Goal: Information Seeking & Learning: Learn about a topic

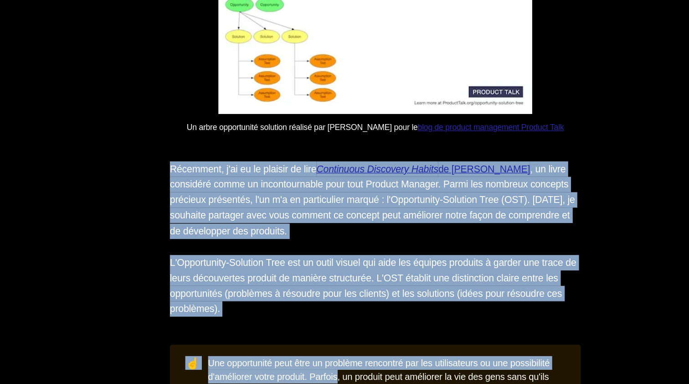
scroll to position [1686, 0]
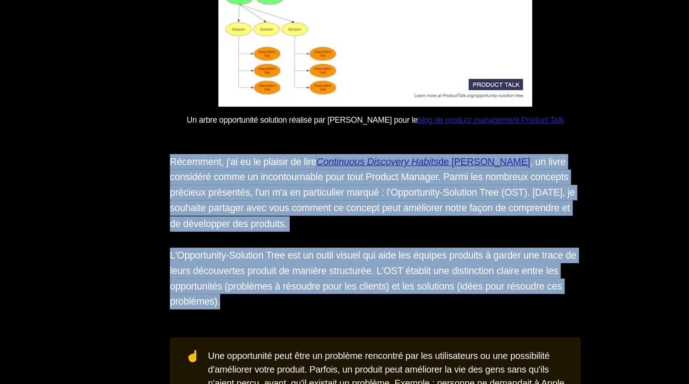
drag, startPoint x: 135, startPoint y: 152, endPoint x: 247, endPoint y: 239, distance: 141.6
click at [247, 239] on section "Concevoir un bon produit n’est pas chose aisée. Sans un lien fort et plusieurs …" at bounding box center [344, 339] width 689 height 2826
click at [247, 275] on p "L'Opportunity-Solution Tree est un outil visuel qui aide les équipes produits à…" at bounding box center [345, 300] width 328 height 50
drag, startPoint x: 251, startPoint y: 242, endPoint x: 134, endPoint y: 130, distance: 162.5
click at [134, 130] on section "Concevoir un bon produit n’est pas chose aisée. Sans un lien fort et plusieurs …" at bounding box center [344, 339] width 689 height 2826
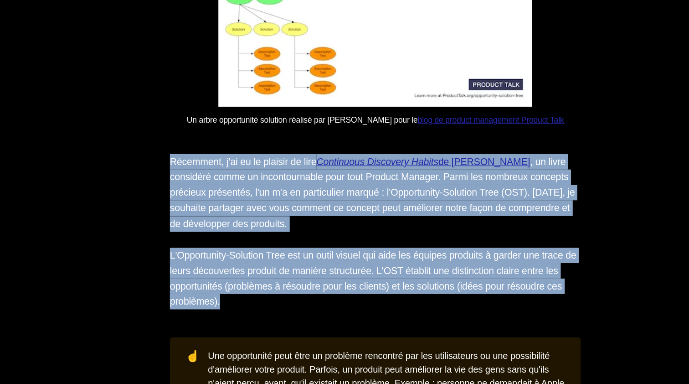
click at [181, 200] on p "Récemment, j'ai eu le plaisir de lire Continuous Discovery Habits de [PERSON_NA…" at bounding box center [345, 231] width 328 height 62
drag, startPoint x: 137, startPoint y: 132, endPoint x: 261, endPoint y: 246, distance: 168.8
click at [261, 246] on section "Concevoir un bon produit n’est pas chose aisée. Sans un lien fort et plusieurs …" at bounding box center [344, 339] width 689 height 2826
click at [261, 275] on p "L'Opportunity-Solution Tree est un outil visuel qui aide les équipes produits à…" at bounding box center [345, 300] width 328 height 50
drag, startPoint x: 191, startPoint y: 129, endPoint x: 304, endPoint y: 280, distance: 188.4
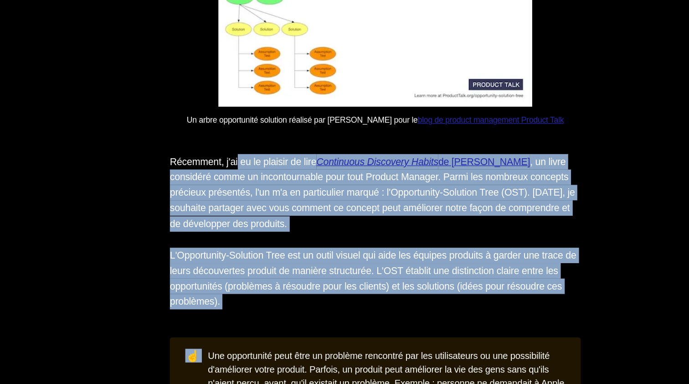
click at [304, 280] on section "Concevoir un bon produit n’est pas chose aisée. Sans un lien fort et plusieurs …" at bounding box center [344, 339] width 689 height 2826
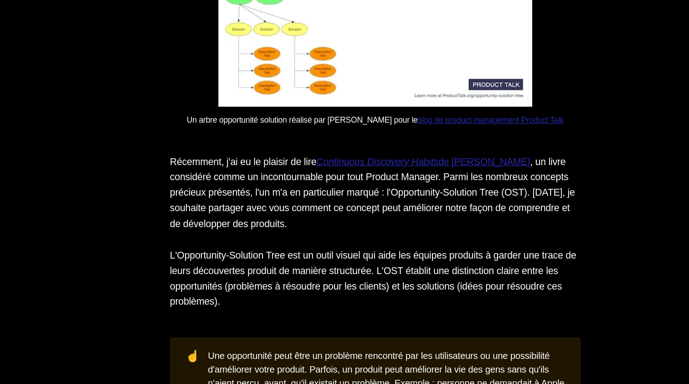
click at [281, 252] on section "Concevoir un bon produit n’est pas chose aisée. Sans un lien fort et plusieurs …" at bounding box center [344, 339] width 689 height 2826
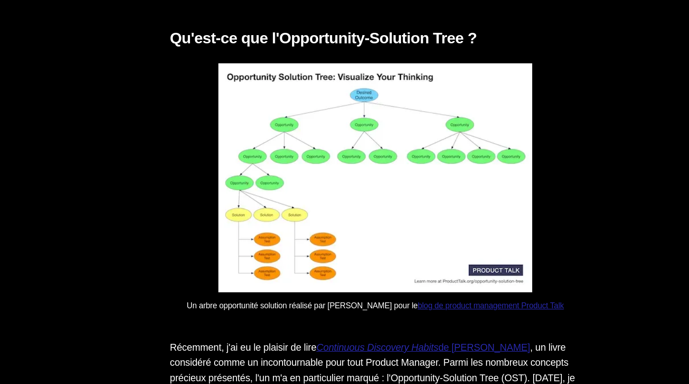
scroll to position [1404, 0]
